Goal: Entertainment & Leisure: Consume media (video, audio)

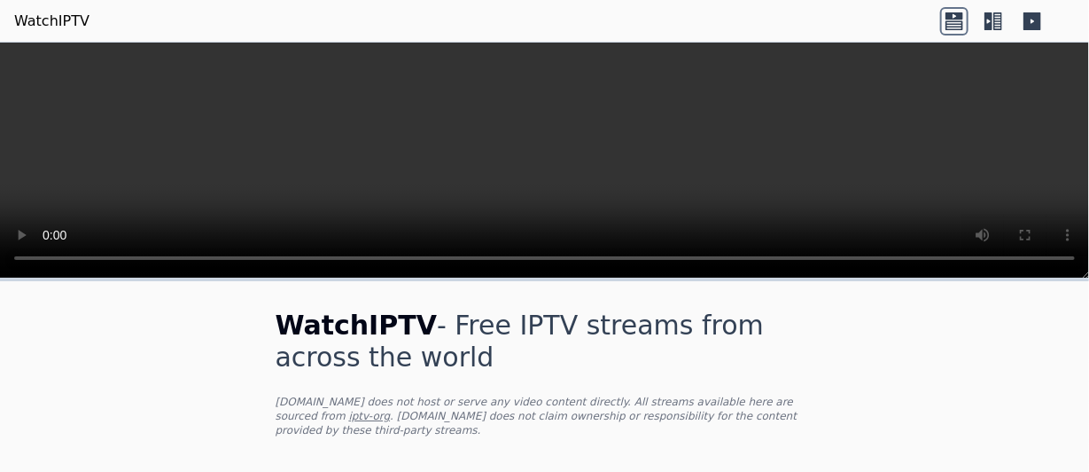
click at [922, 113] on video at bounding box center [544, 161] width 1089 height 236
click at [951, 12] on icon at bounding box center [955, 15] width 18 height 7
click at [993, 15] on icon at bounding box center [993, 21] width 28 height 28
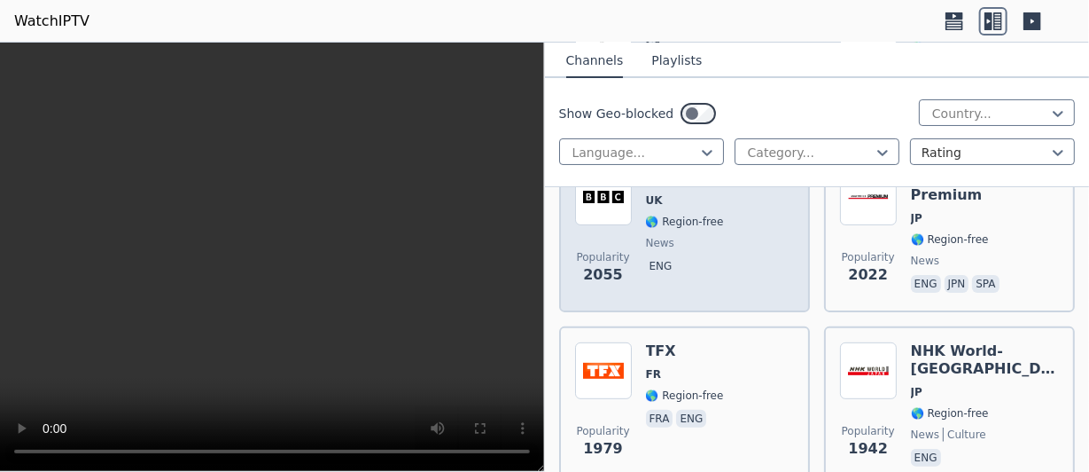
scroll to position [2482, 0]
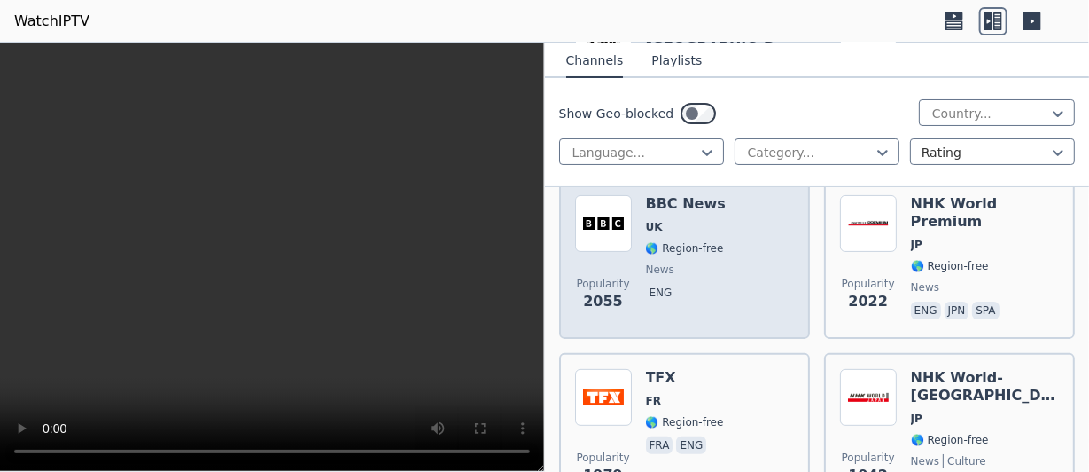
click at [680, 225] on span "UK" at bounding box center [686, 227] width 80 height 14
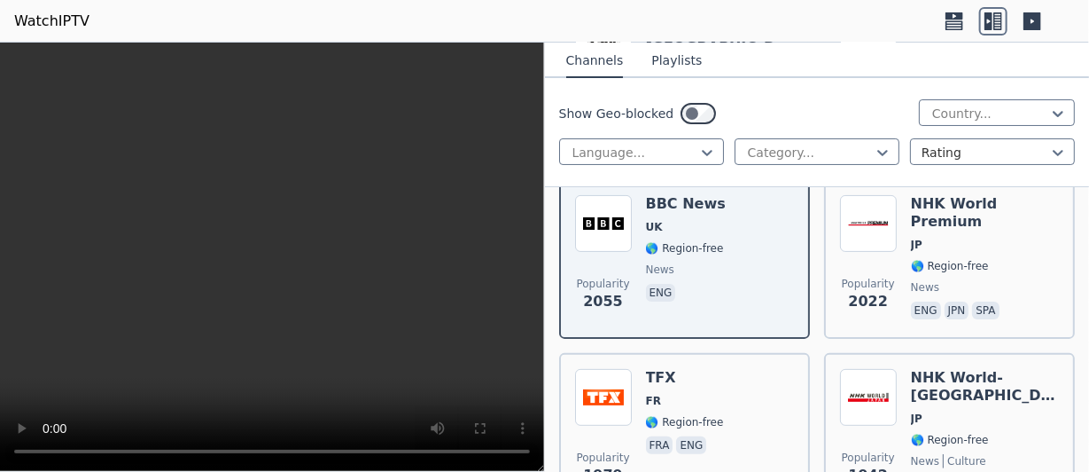
click at [472, 39] on header "WatchIPTV" at bounding box center [544, 21] width 1089 height 43
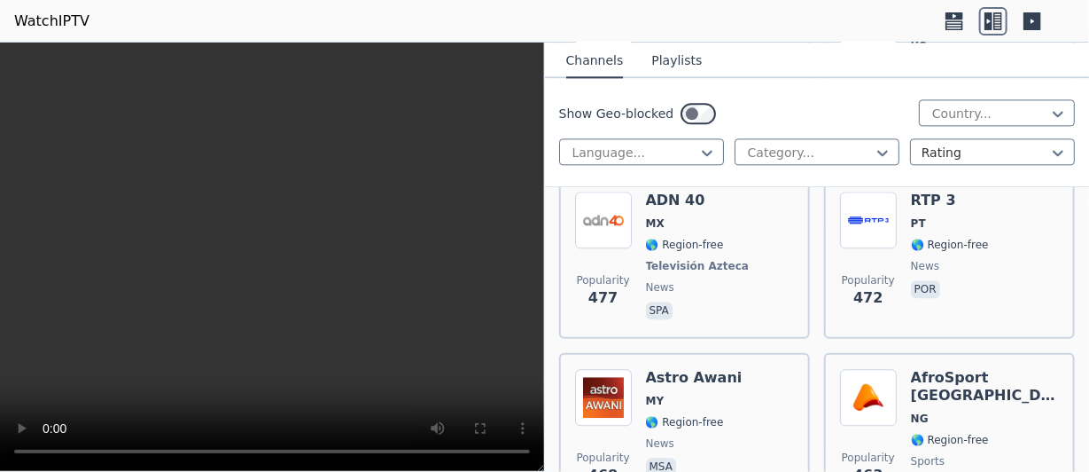
scroll to position [18878, 0]
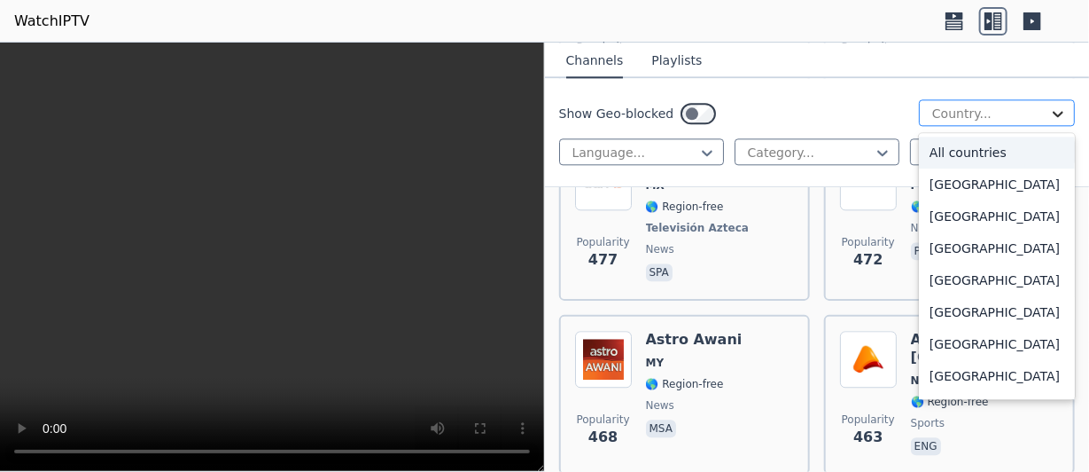
click at [1053, 112] on icon at bounding box center [1058, 114] width 11 height 6
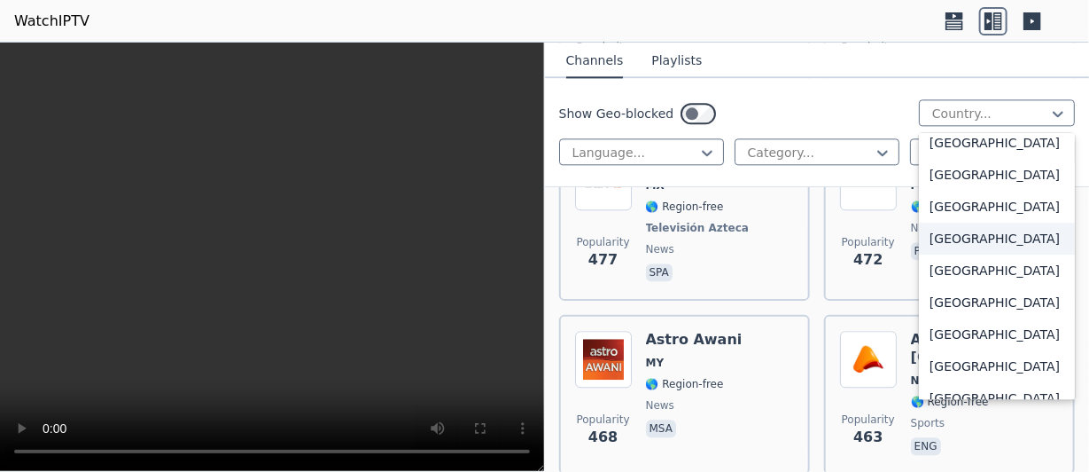
scroll to position [6402, 0]
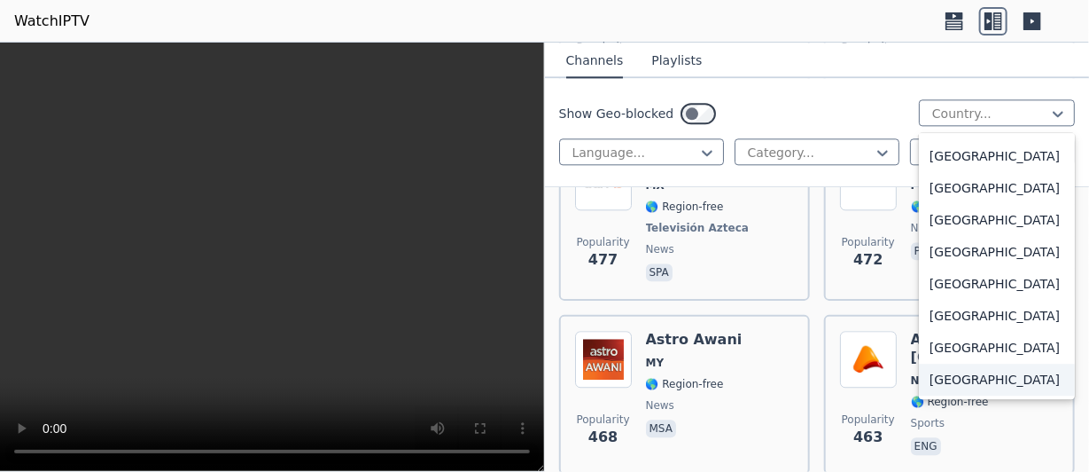
click at [957, 377] on div "[GEOGRAPHIC_DATA]" at bounding box center [997, 379] width 156 height 32
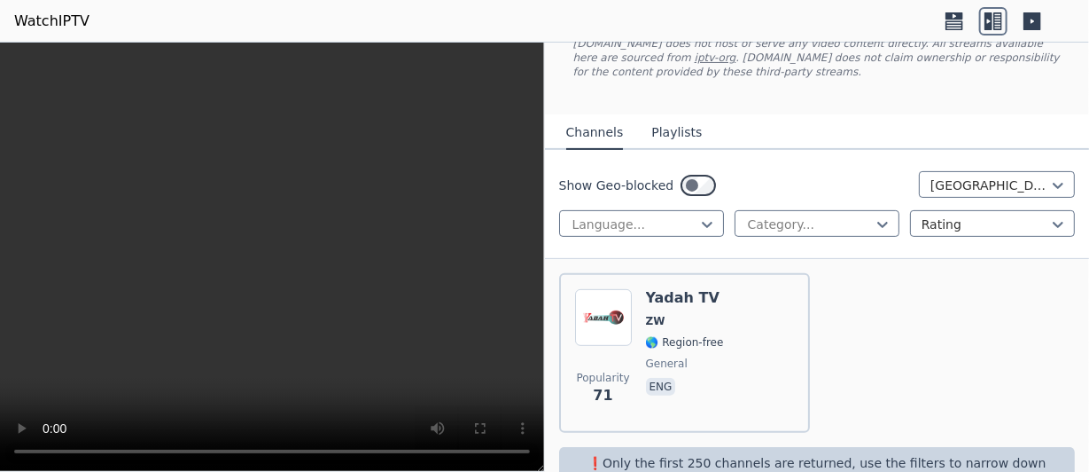
scroll to position [156, 0]
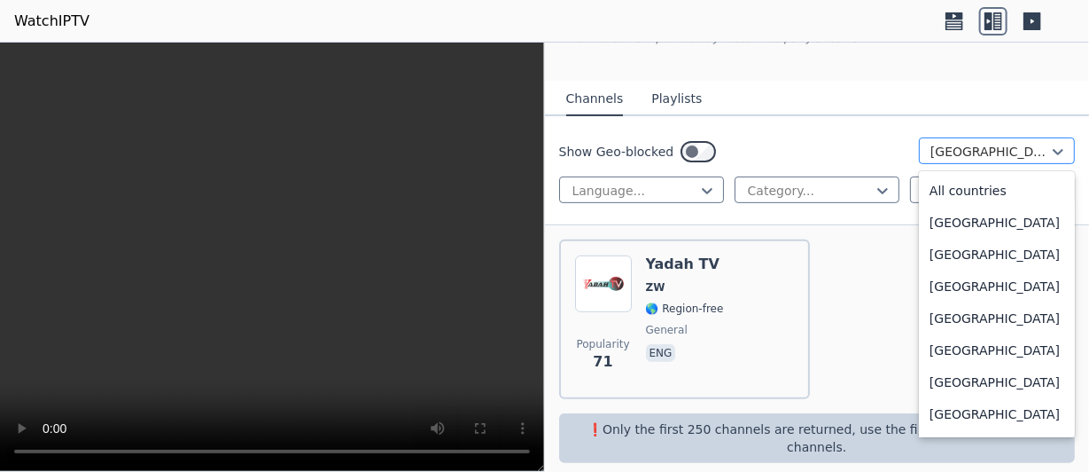
click at [1018, 145] on div at bounding box center [990, 152] width 119 height 18
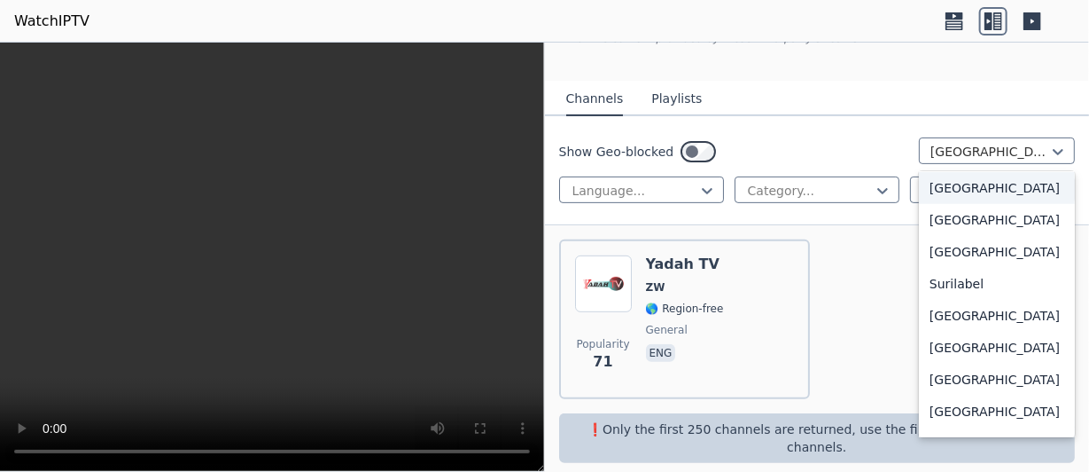
scroll to position [5517, 0]
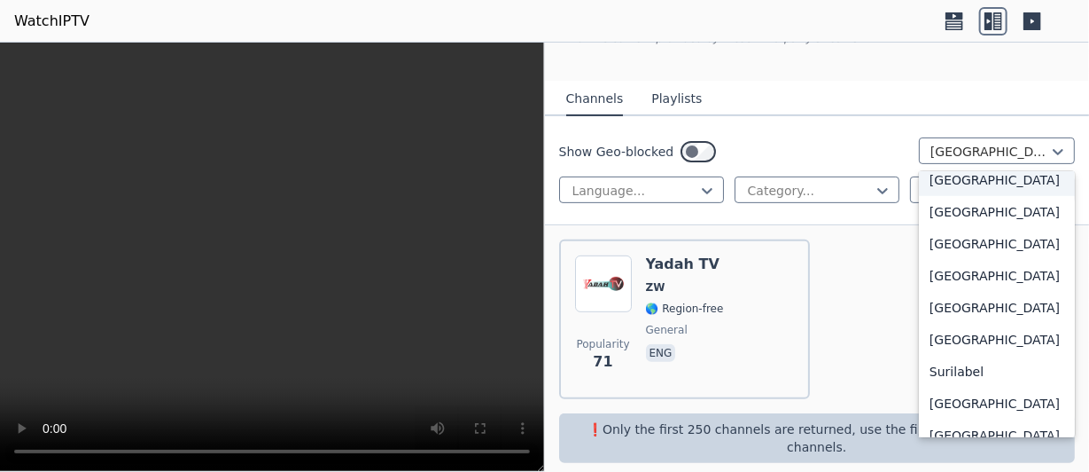
click at [959, 196] on div "[GEOGRAPHIC_DATA]" at bounding box center [997, 180] width 156 height 32
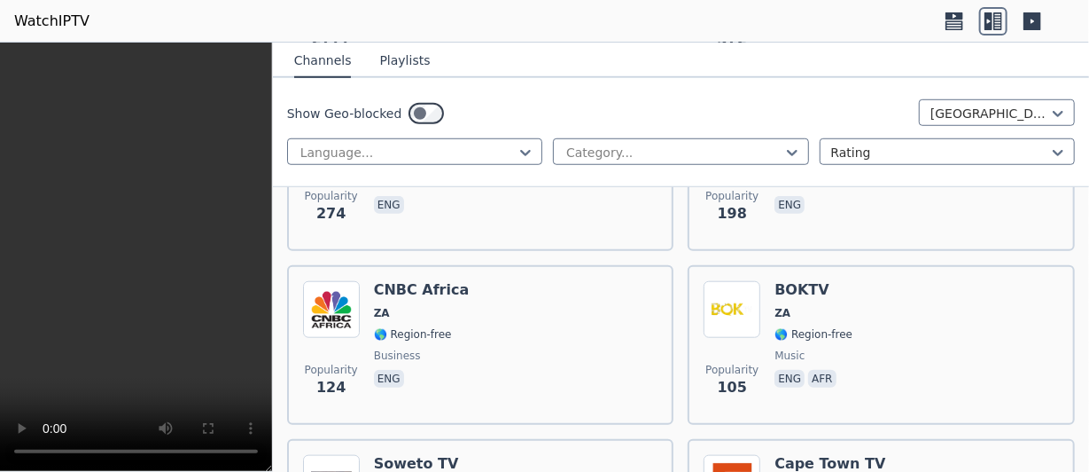
scroll to position [349, 0]
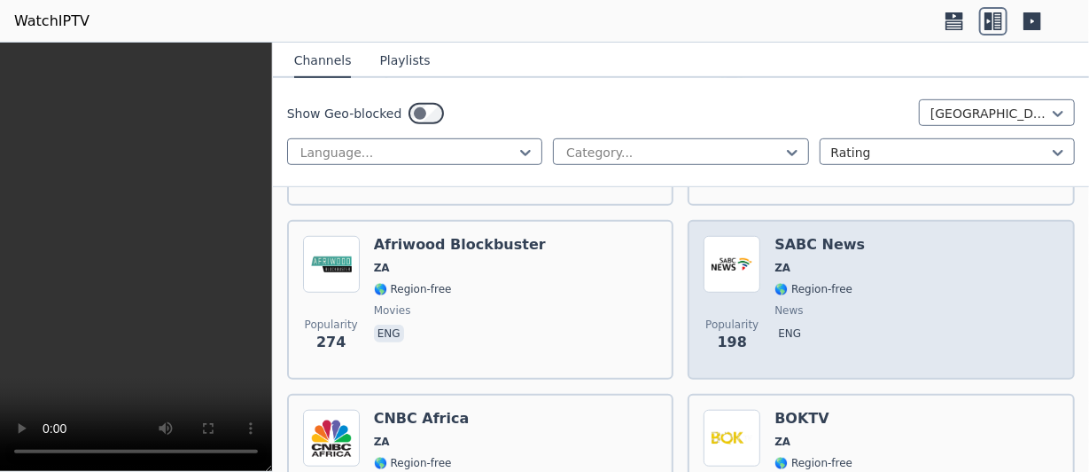
click at [792, 282] on span "🌎 Region-free" at bounding box center [814, 289] width 78 height 14
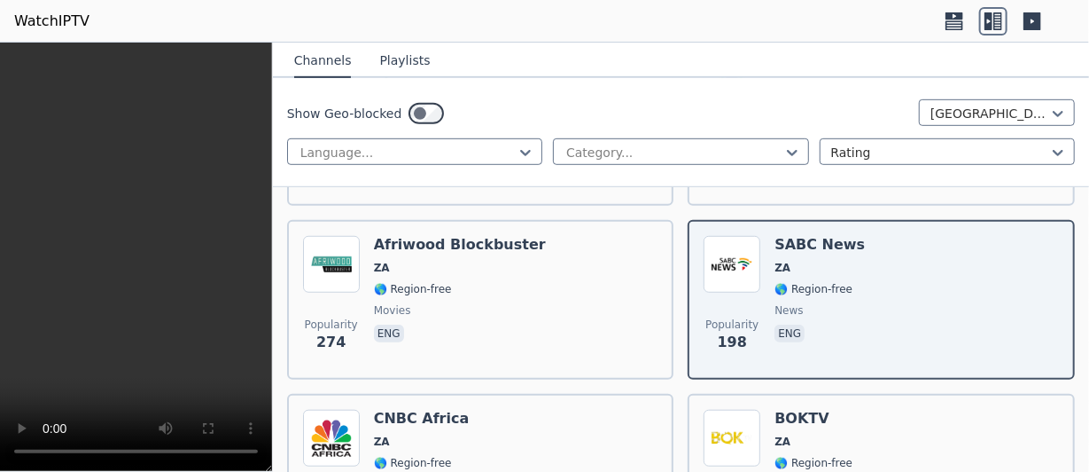
click at [998, 17] on icon at bounding box center [993, 21] width 28 height 28
click at [961, 21] on icon at bounding box center [954, 21] width 28 height 28
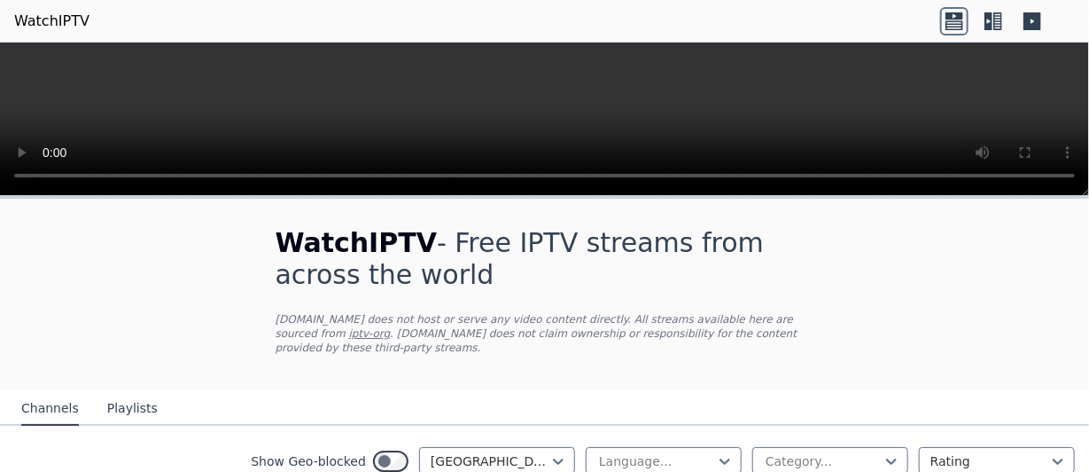
scroll to position [177, 0]
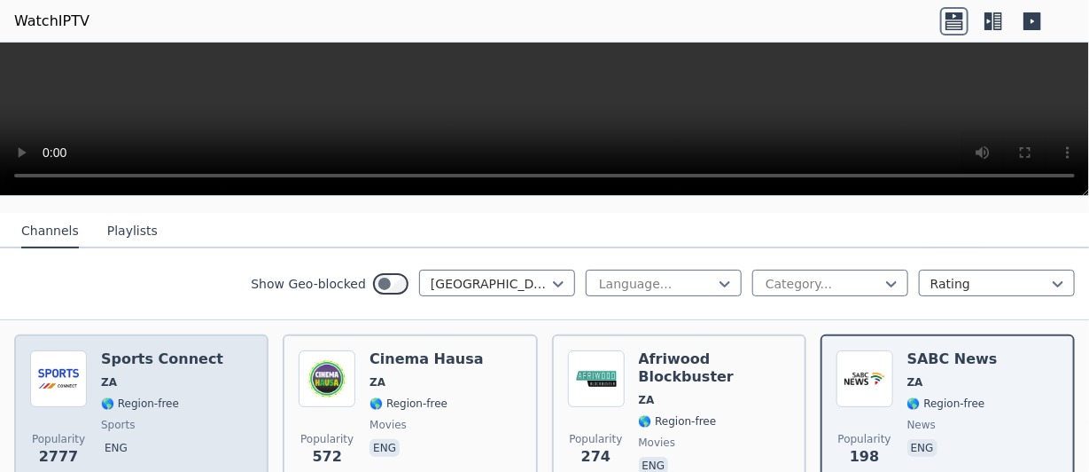
click at [151, 375] on span "ZA" at bounding box center [162, 382] width 122 height 14
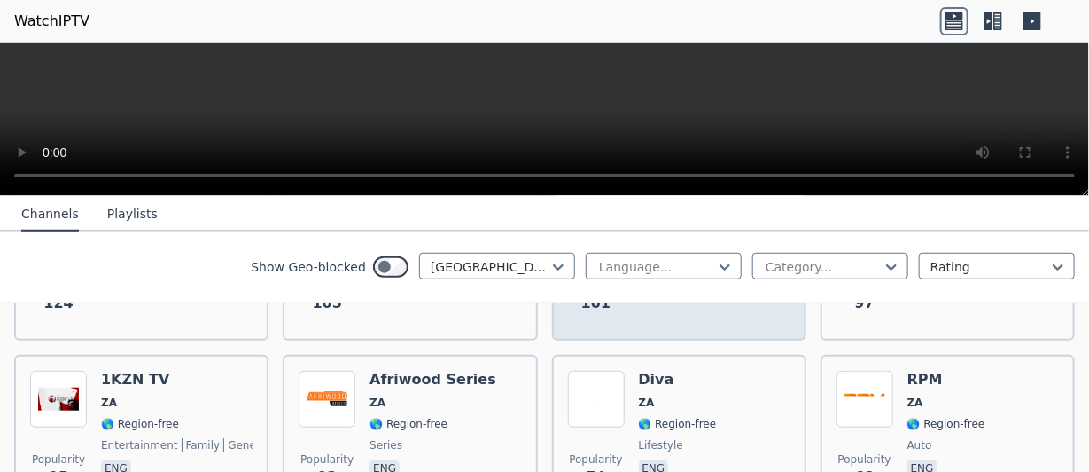
scroll to position [532, 0]
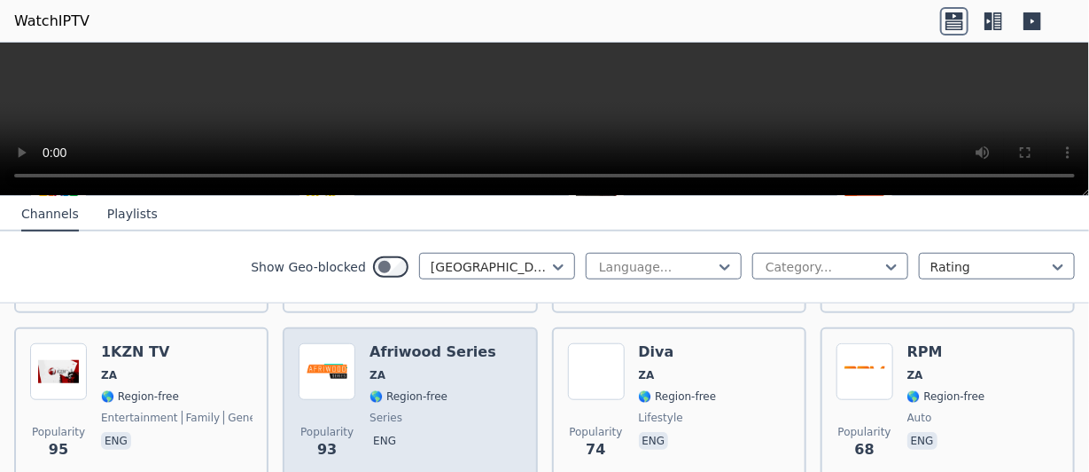
click at [381, 371] on div "Afriwood Series ZA 🌎 Region-free series eng" at bounding box center [433, 407] width 127 height 128
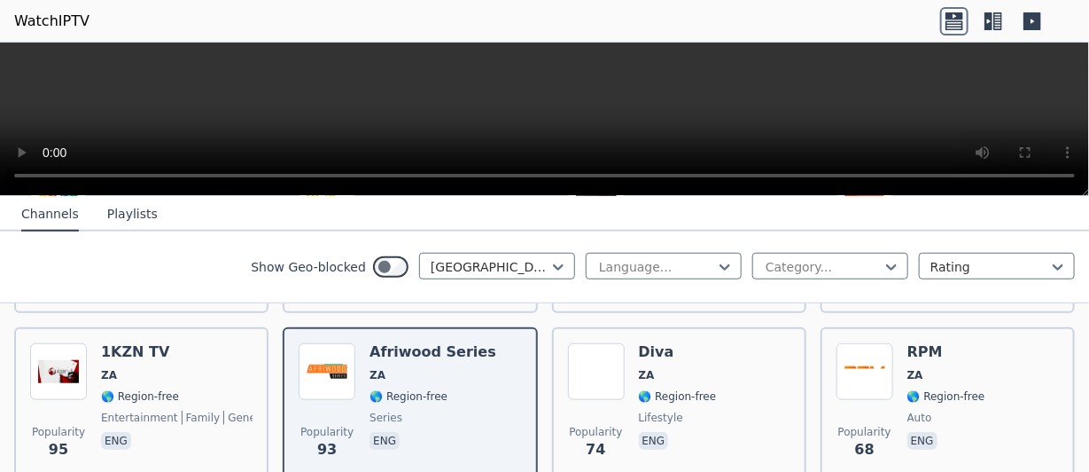
click at [995, 22] on icon at bounding box center [993, 21] width 28 height 28
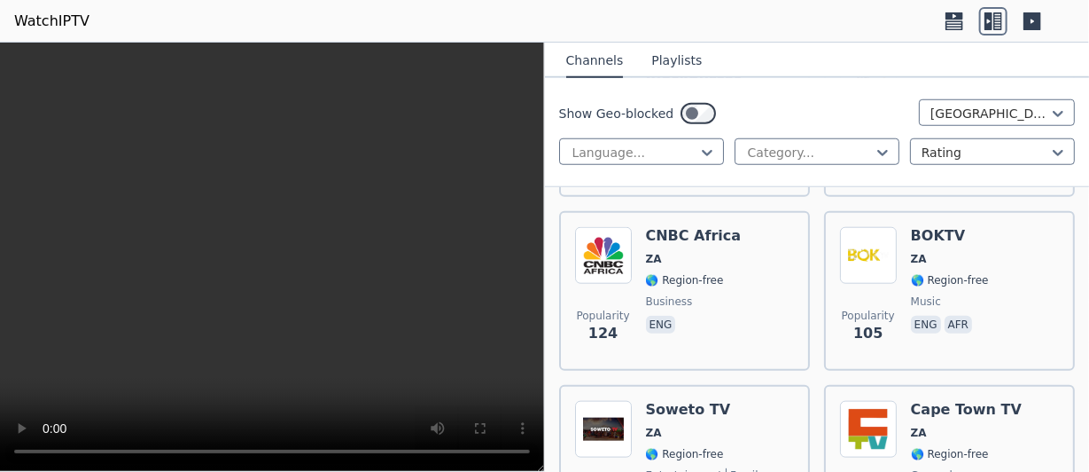
click at [1033, 18] on icon at bounding box center [1033, 21] width 18 height 18
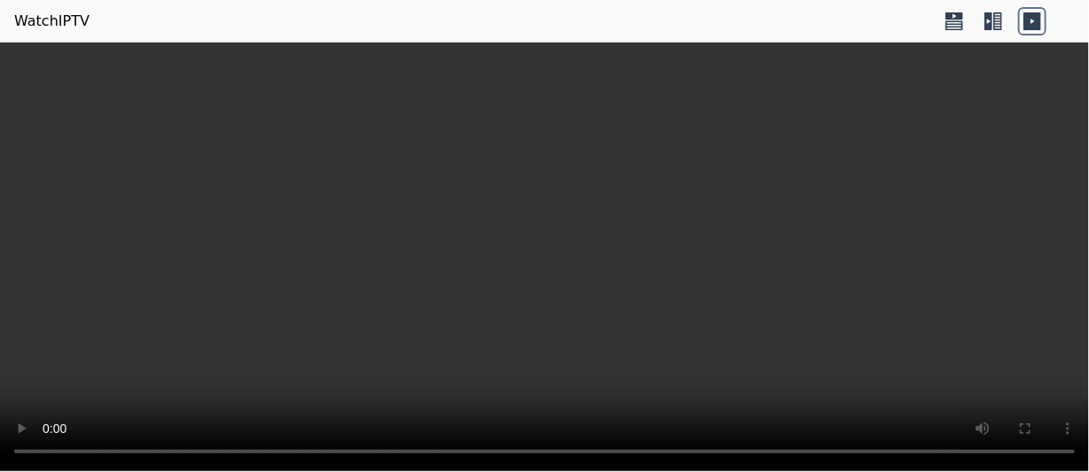
click at [1033, 17] on icon at bounding box center [1033, 21] width 18 height 18
click at [1032, 22] on icon at bounding box center [1032, 21] width 28 height 28
click at [989, 12] on icon at bounding box center [989, 21] width 8 height 18
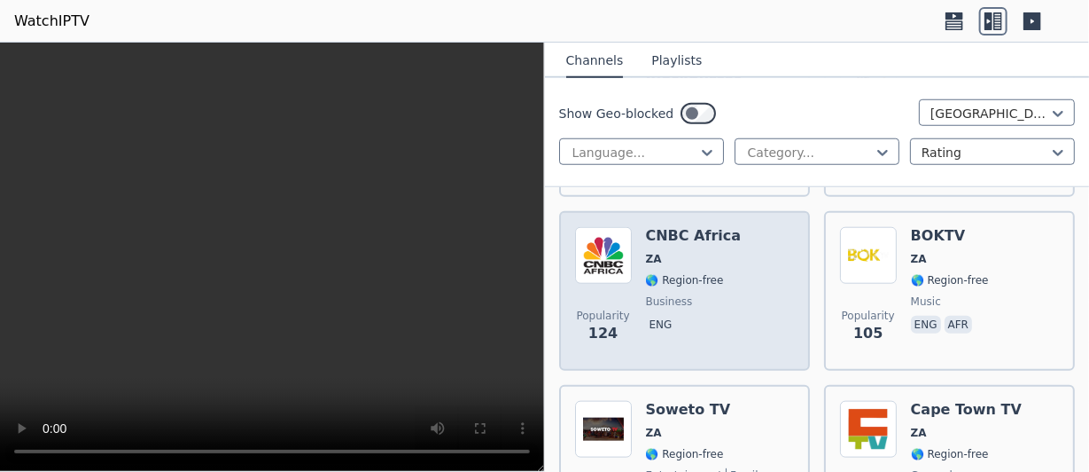
click at [687, 319] on span "eng" at bounding box center [694, 326] width 96 height 21
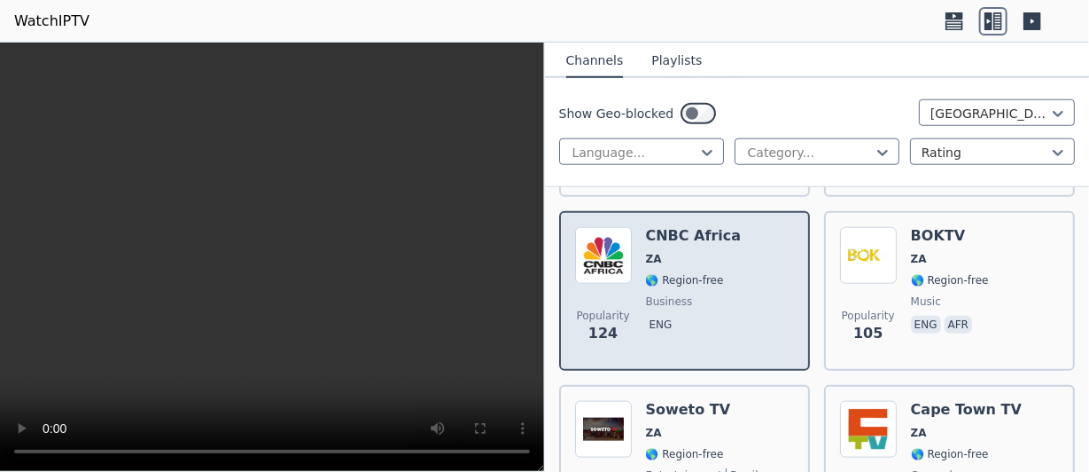
click at [677, 297] on span "business" at bounding box center [669, 301] width 47 height 14
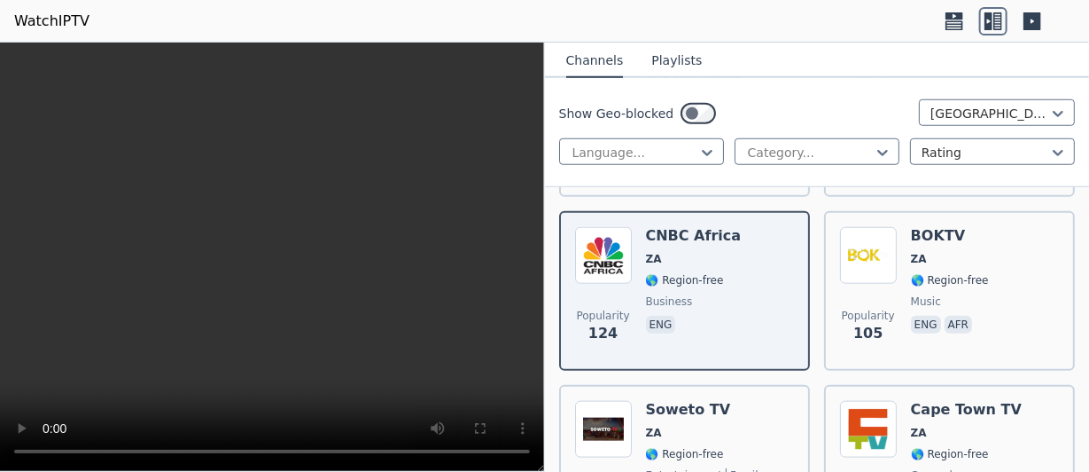
click at [1032, 13] on icon at bounding box center [1033, 21] width 18 height 18
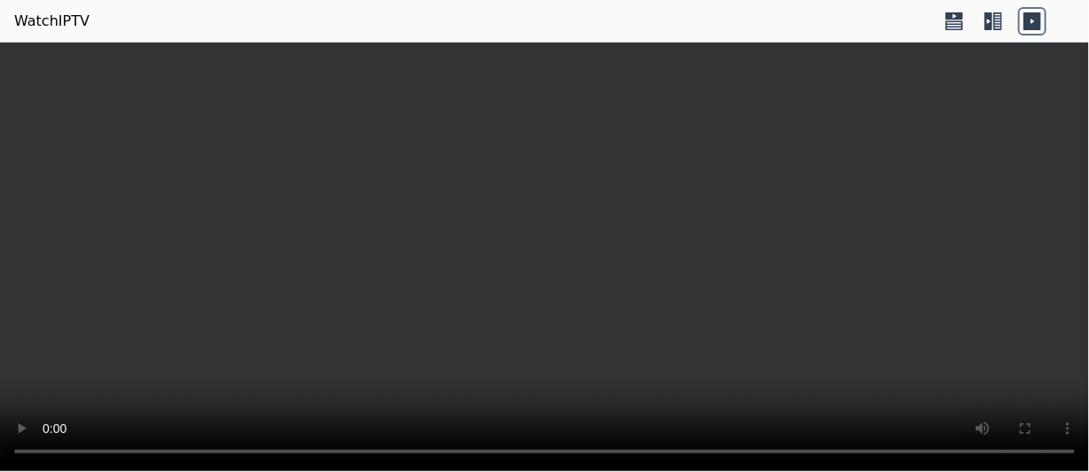
click at [997, 13] on icon at bounding box center [993, 21] width 28 height 28
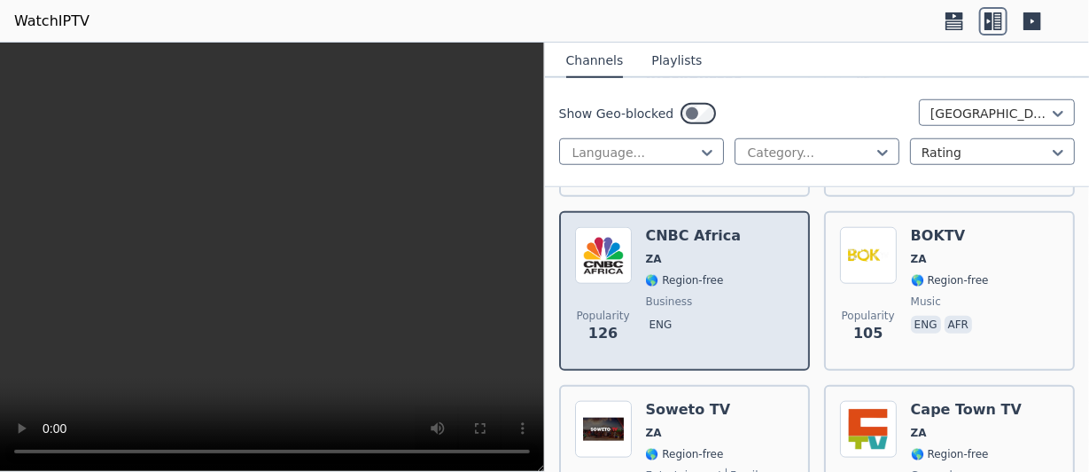
click at [700, 267] on div "CNBC Africa ZA 🌎 Region-free business eng" at bounding box center [694, 291] width 96 height 128
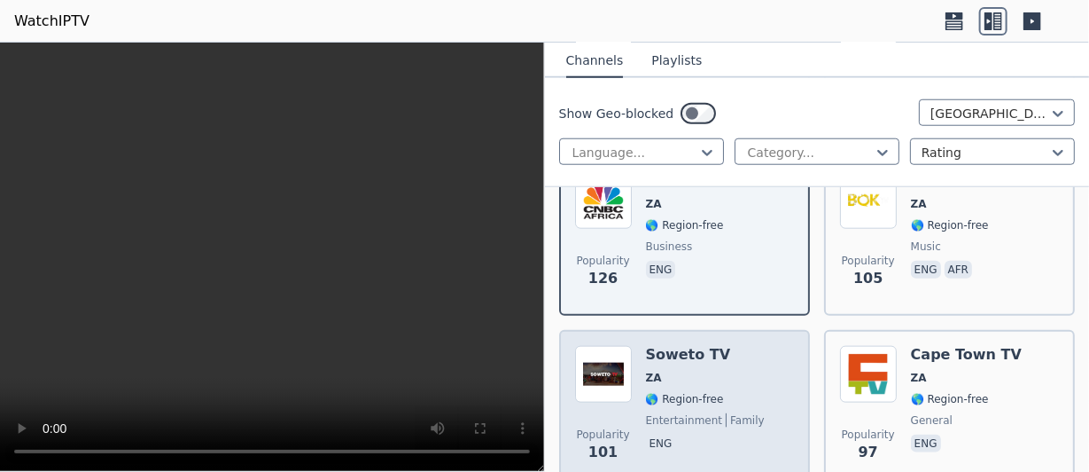
scroll to position [709, 0]
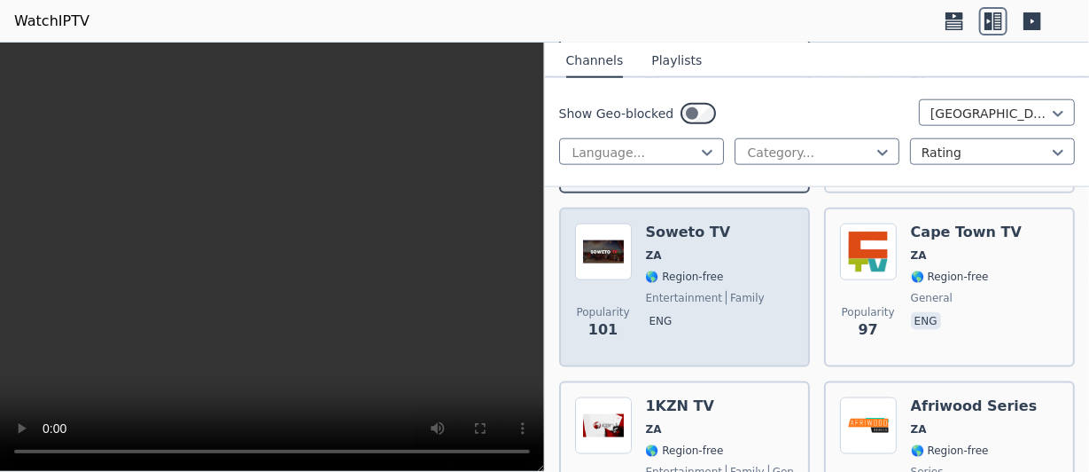
click at [707, 253] on span "ZA" at bounding box center [705, 255] width 119 height 14
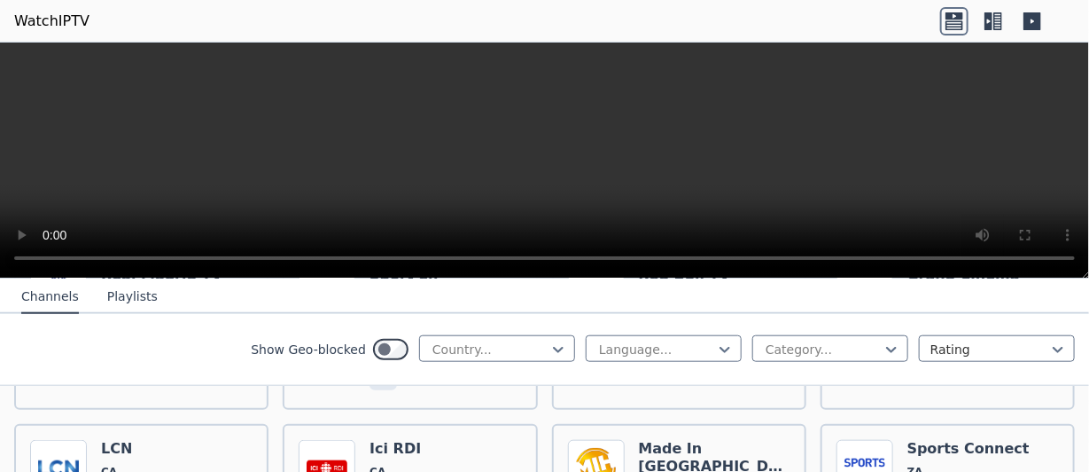
scroll to position [886, 0]
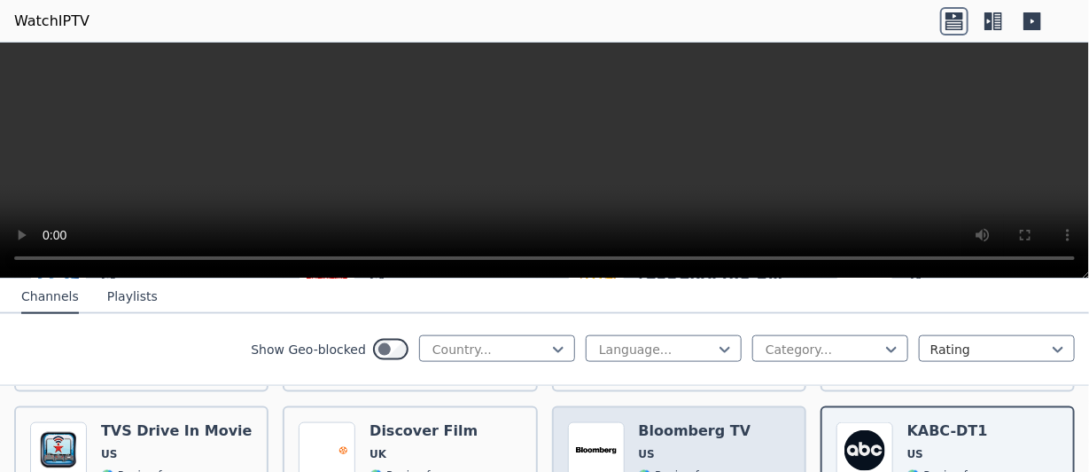
click at [657, 422] on h6 "Bloomberg TV" at bounding box center [695, 431] width 113 height 18
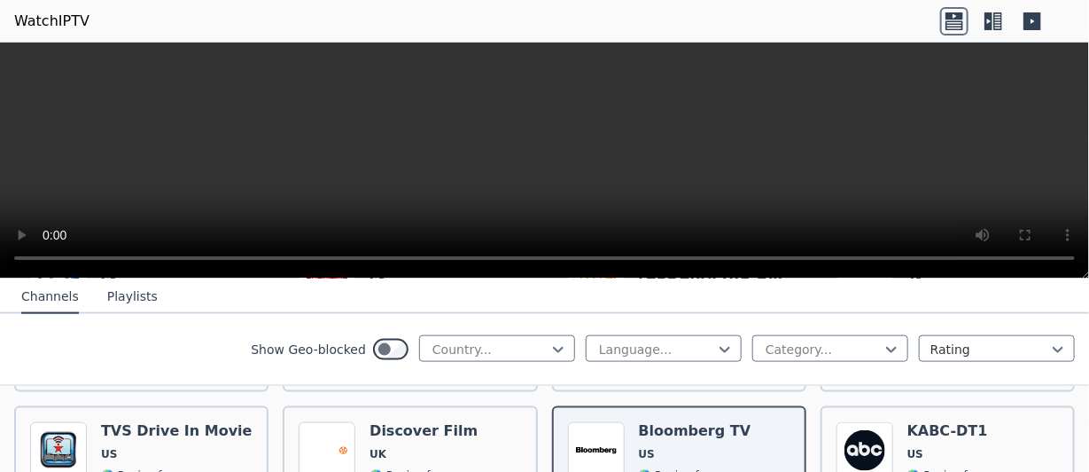
click at [994, 20] on icon at bounding box center [998, 21] width 9 height 18
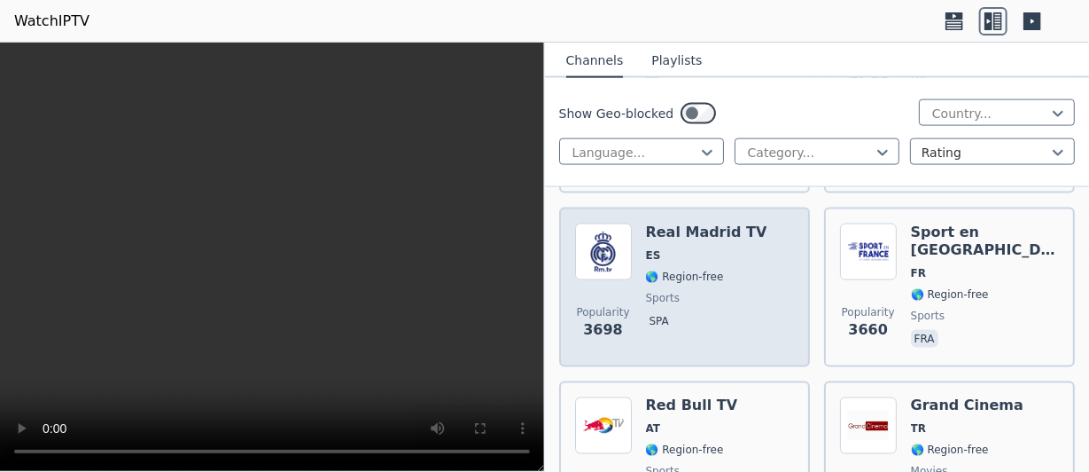
click at [665, 286] on div "Real Madrid TV ES 🌎 Region-free sports spa" at bounding box center [706, 287] width 121 height 128
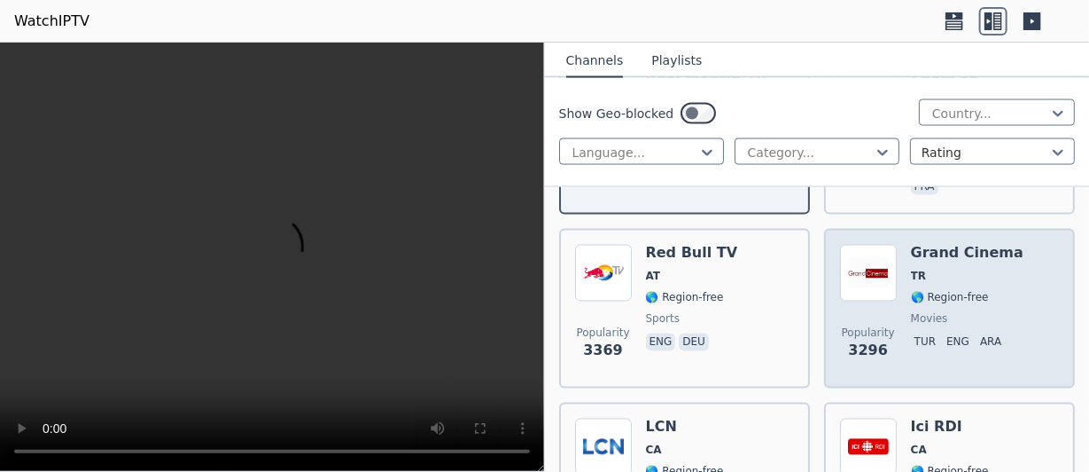
scroll to position [1064, 0]
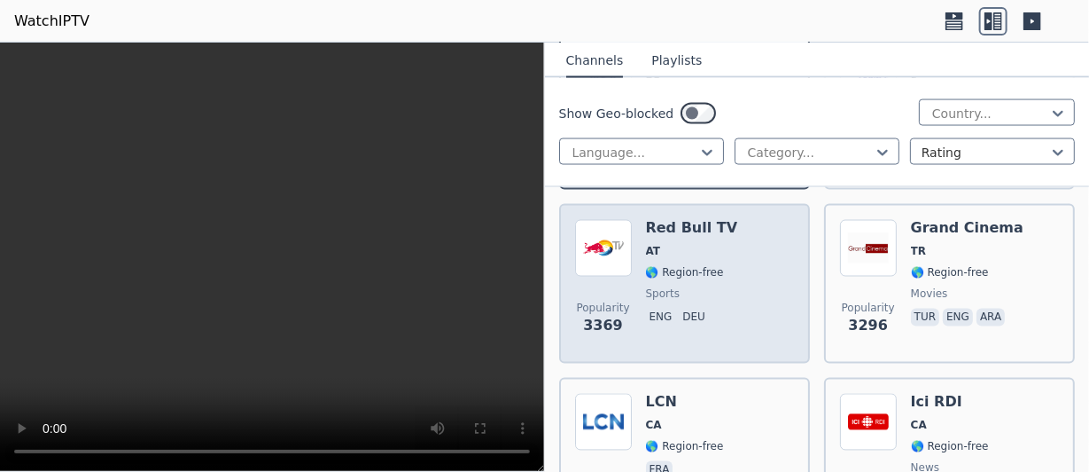
click at [716, 266] on span "🌎 Region-free" at bounding box center [692, 273] width 92 height 14
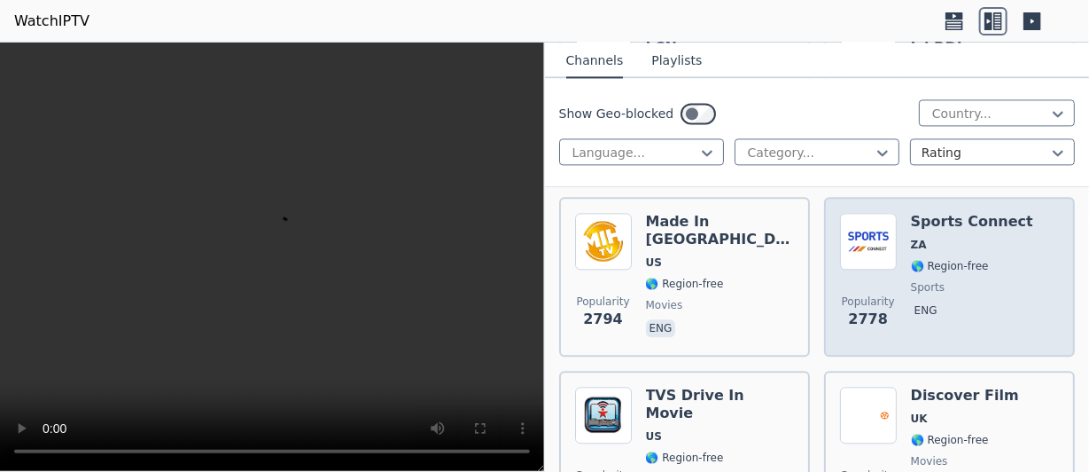
scroll to position [1506, 0]
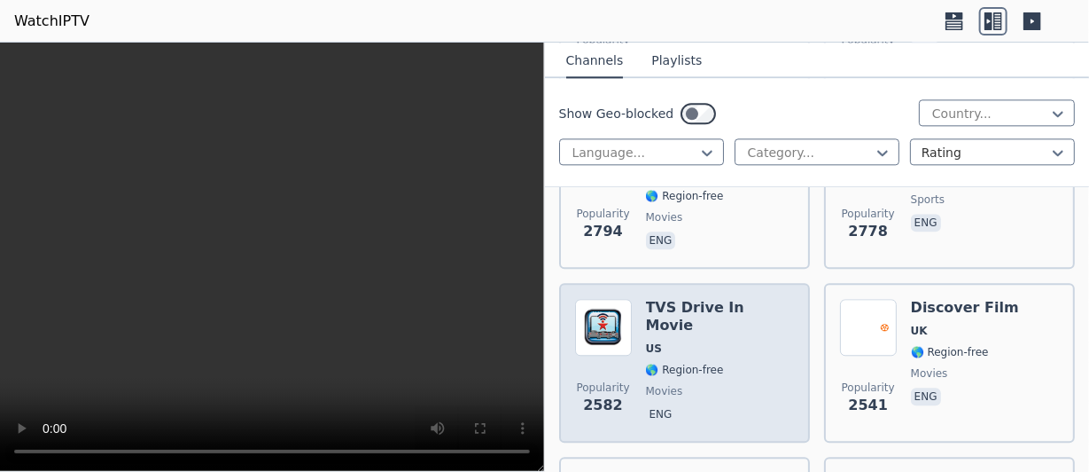
click at [721, 341] on span "US" at bounding box center [720, 348] width 148 height 14
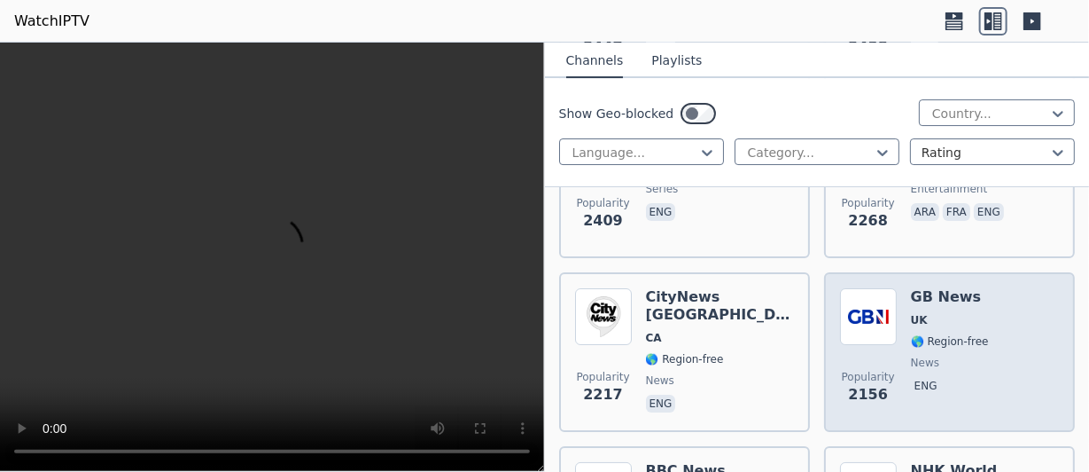
scroll to position [2039, 0]
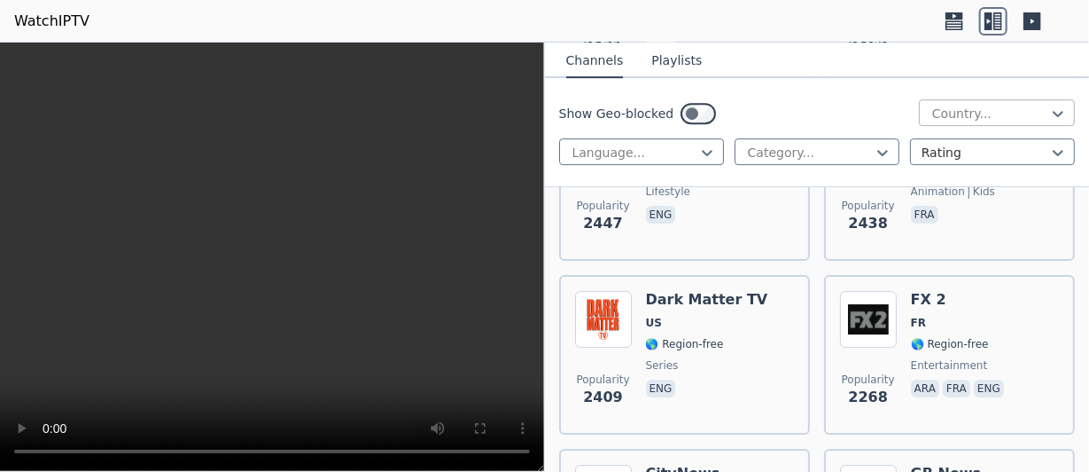
click at [1030, 113] on div at bounding box center [990, 114] width 119 height 18
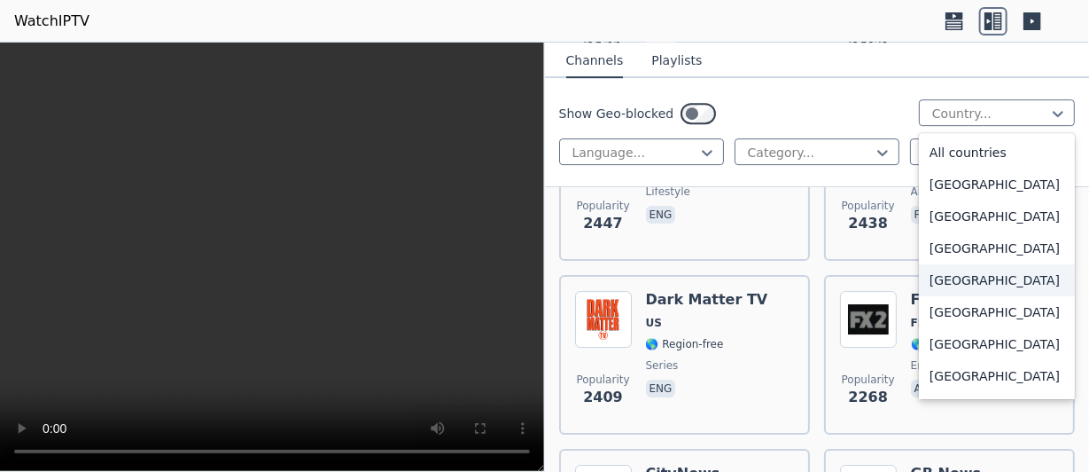
click at [968, 278] on div "[GEOGRAPHIC_DATA]" at bounding box center [997, 280] width 156 height 32
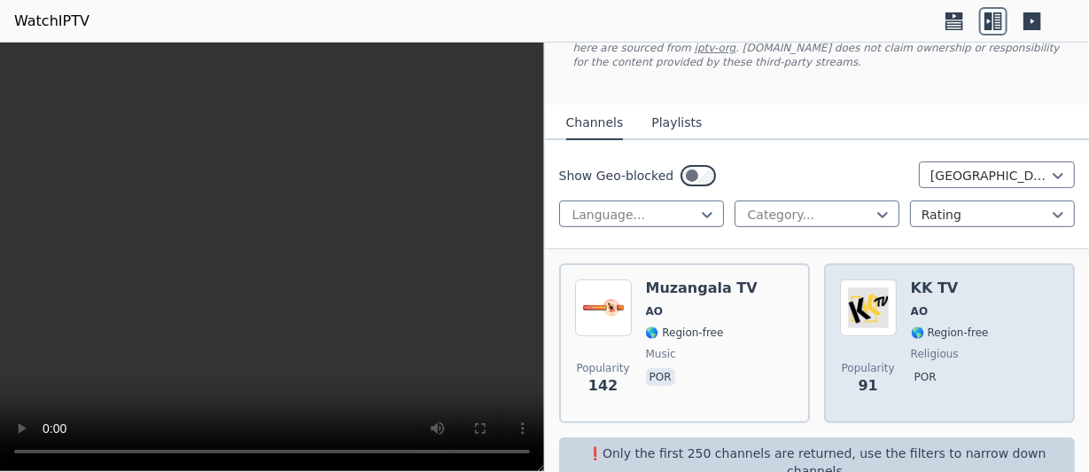
scroll to position [156, 0]
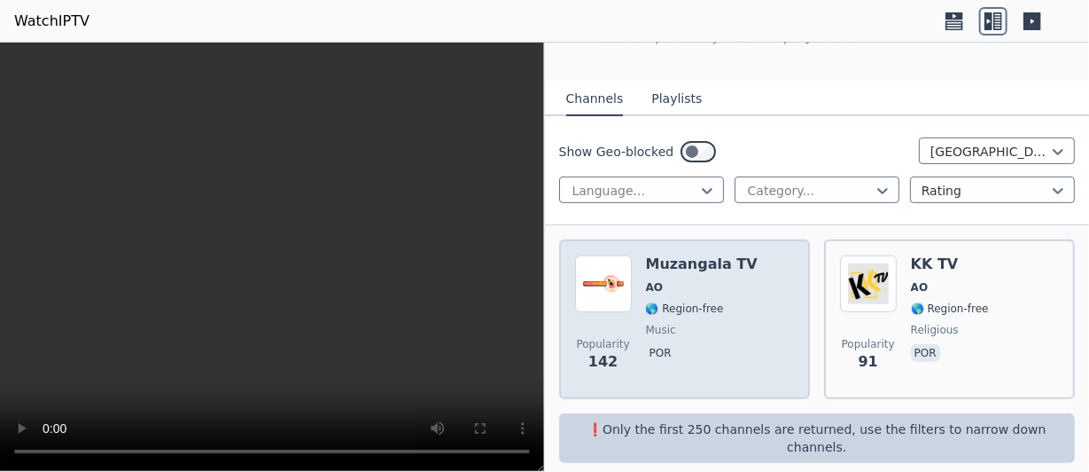
click at [666, 305] on span "🌎 Region-free" at bounding box center [685, 308] width 78 height 14
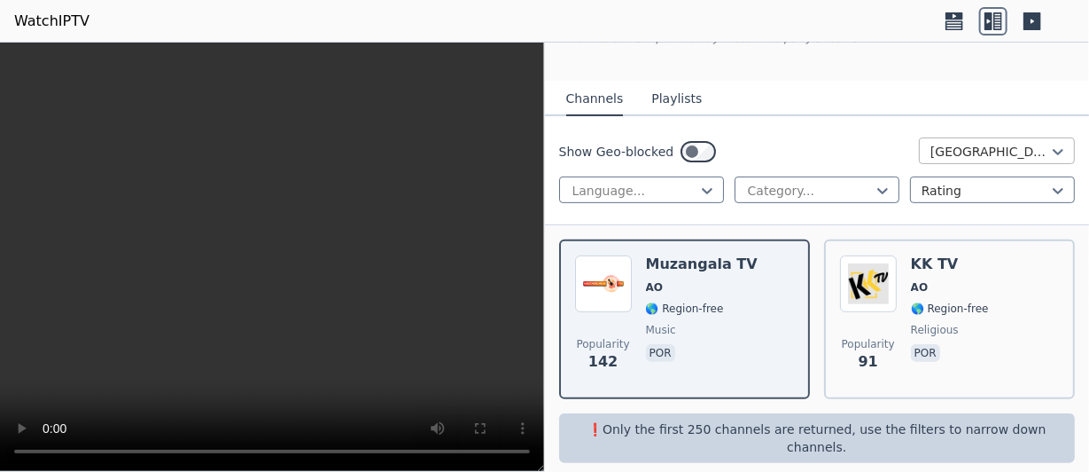
click at [1031, 147] on div at bounding box center [990, 152] width 119 height 18
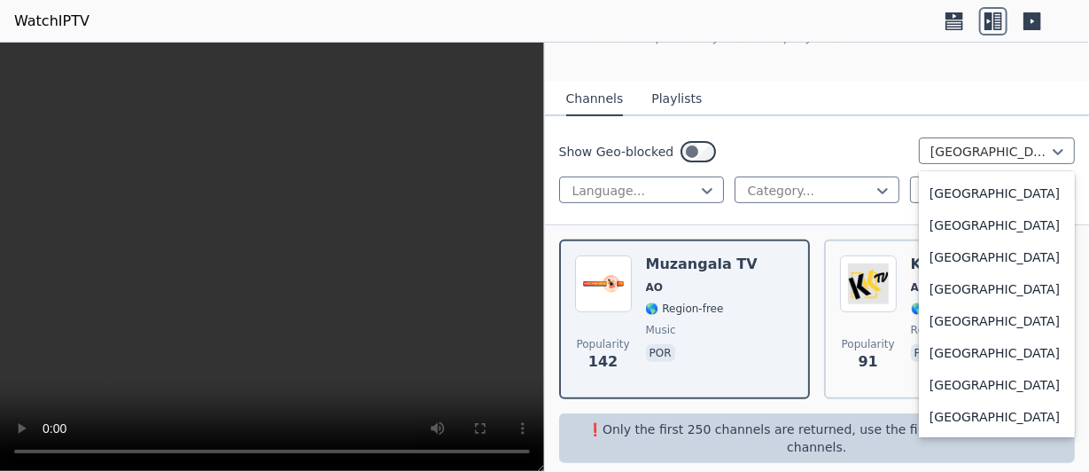
scroll to position [6293, 0]
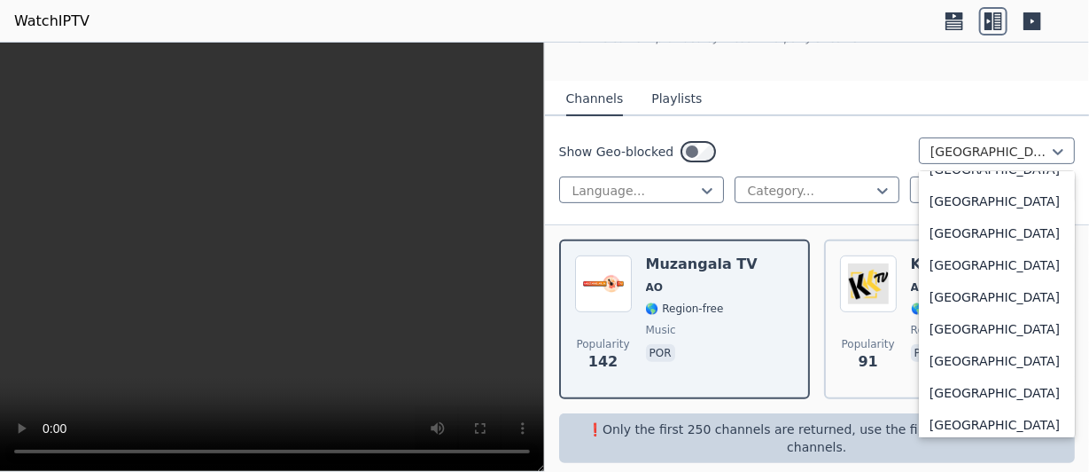
click at [954, 153] on div "[GEOGRAPHIC_DATA]" at bounding box center [997, 137] width 156 height 32
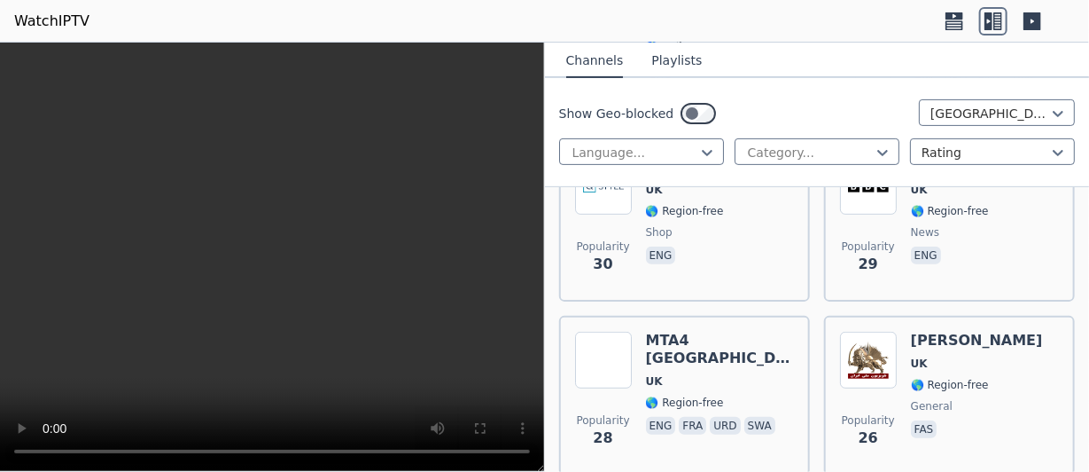
scroll to position [5051, 0]
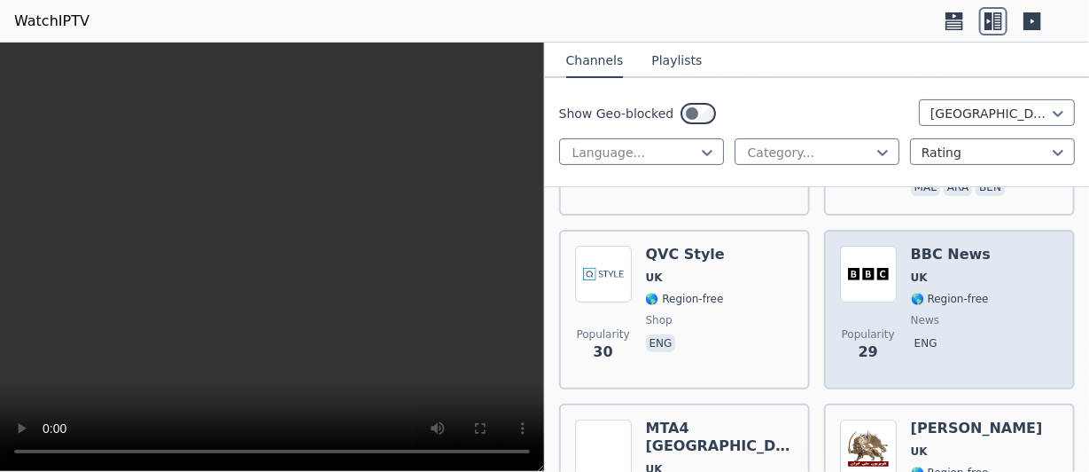
click at [896, 280] on div "Popularity 29 BBC News UK 🌎 Region-free news eng" at bounding box center [949, 310] width 219 height 128
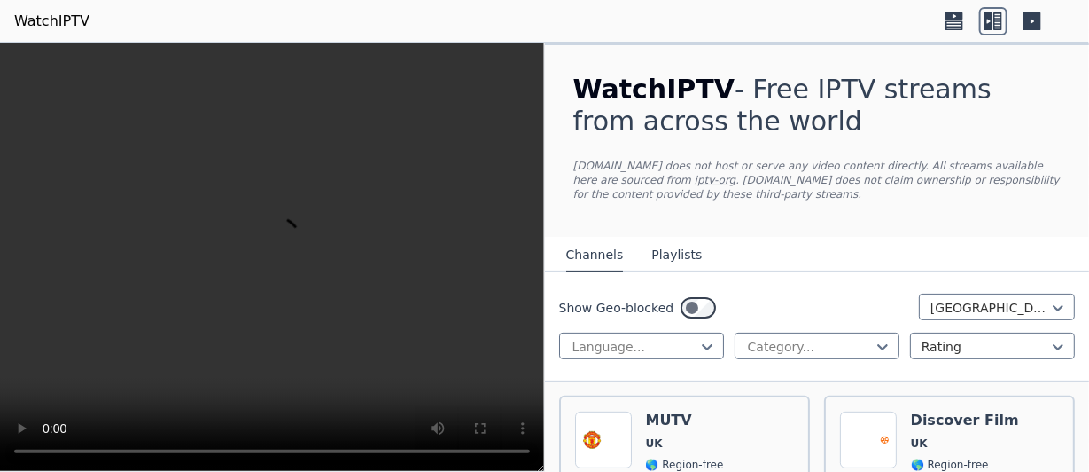
scroll to position [355, 0]
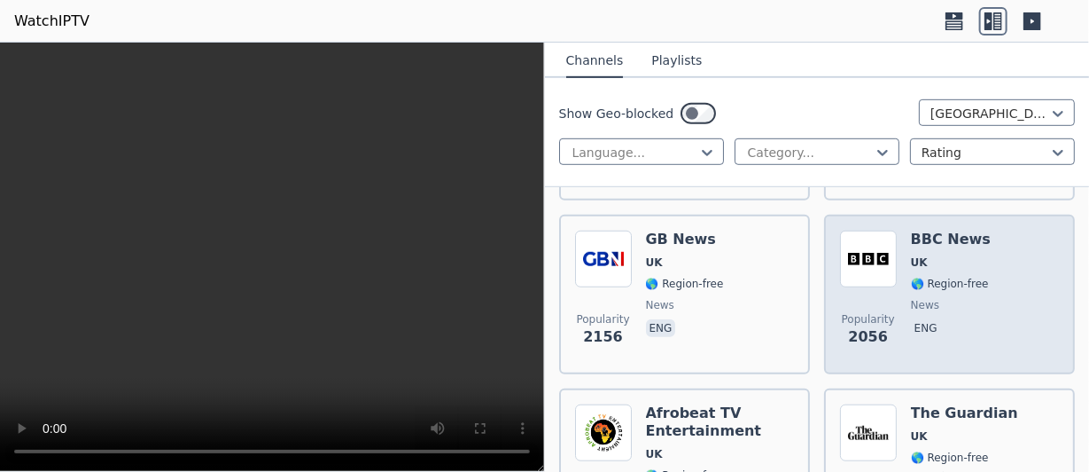
click at [934, 264] on span "UK" at bounding box center [951, 262] width 80 height 14
